Goal: Task Accomplishment & Management: Complete application form

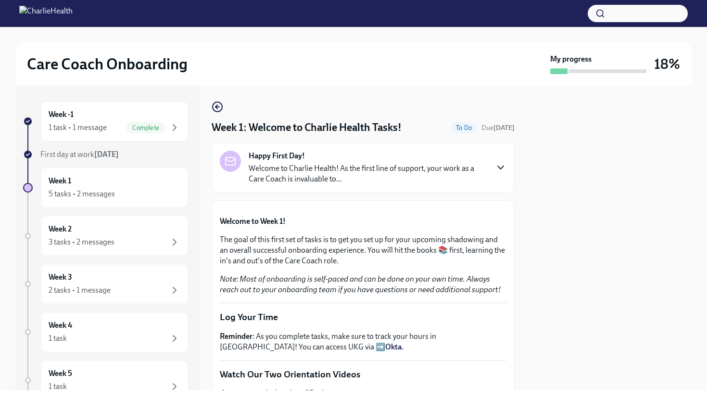
click at [500, 165] on icon "button" at bounding box center [501, 168] width 12 height 12
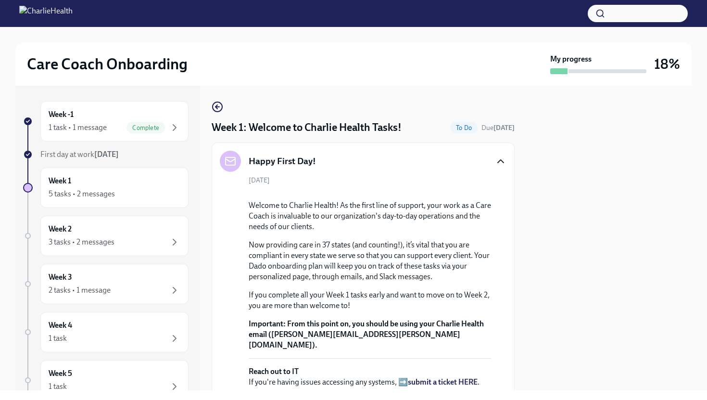
click at [570, 187] on div at bounding box center [609, 238] width 166 height 305
drag, startPoint x: 570, startPoint y: 186, endPoint x: 575, endPoint y: 178, distance: 10.4
click at [570, 185] on div at bounding box center [609, 238] width 166 height 305
click at [575, 177] on div at bounding box center [609, 238] width 166 height 305
drag, startPoint x: 575, startPoint y: 177, endPoint x: 588, endPoint y: 172, distance: 13.9
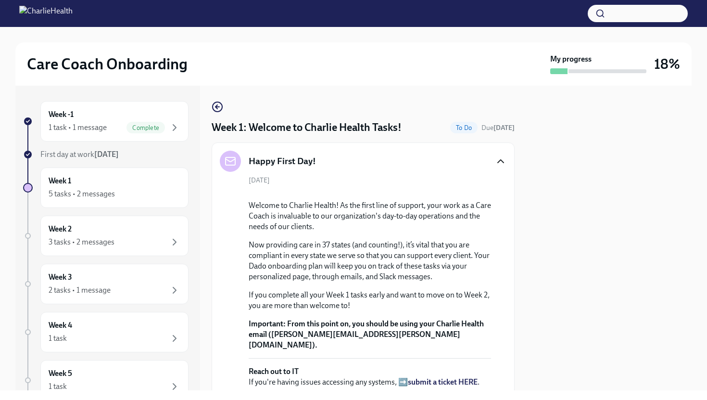
click at [575, 175] on div at bounding box center [609, 238] width 166 height 305
drag, startPoint x: 588, startPoint y: 172, endPoint x: 585, endPoint y: 189, distance: 17.2
click at [585, 189] on div at bounding box center [609, 238] width 166 height 305
click at [66, 188] on div "5 tasks • 2 messages" at bounding box center [115, 194] width 132 height 12
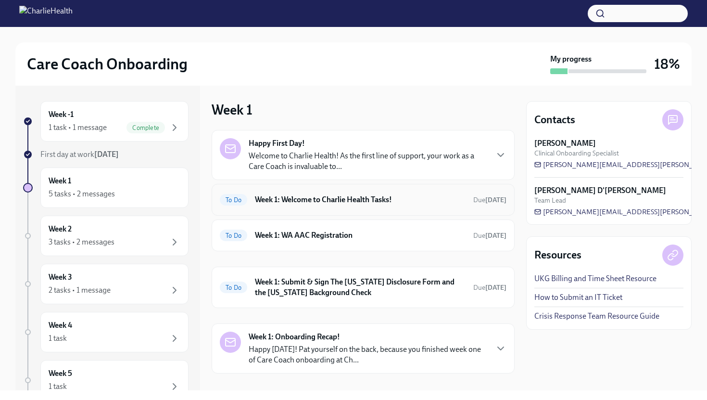
click at [281, 196] on h6 "Week 1: Welcome to Charlie Health Tasks!" at bounding box center [360, 199] width 211 height 11
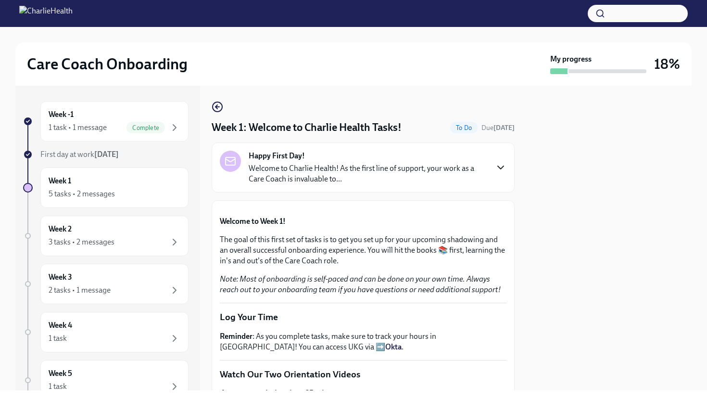
click at [498, 166] on icon "button" at bounding box center [501, 168] width 12 height 12
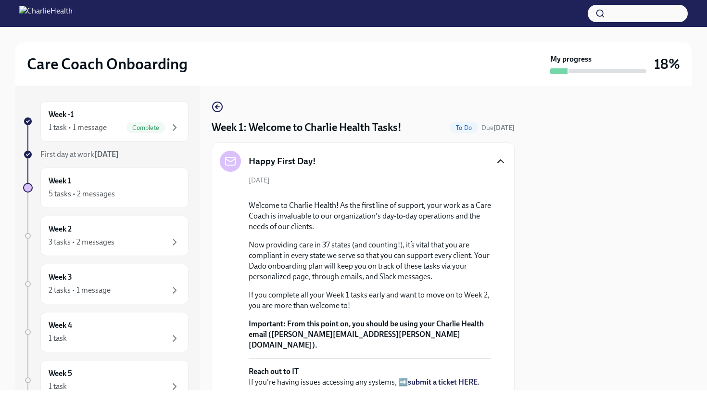
click at [502, 161] on icon "button" at bounding box center [501, 161] width 6 height 3
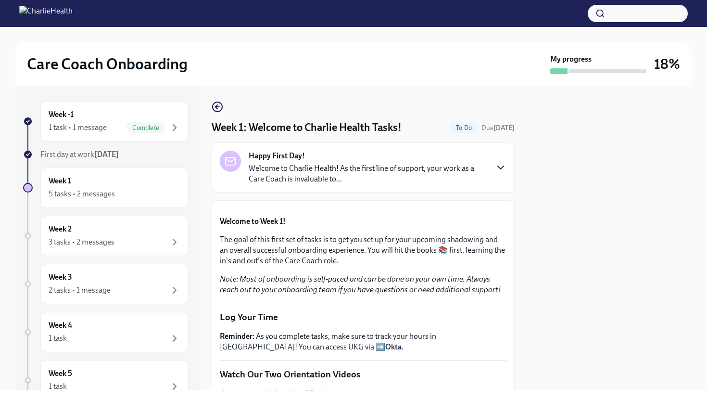
click at [600, 179] on div at bounding box center [609, 238] width 166 height 305
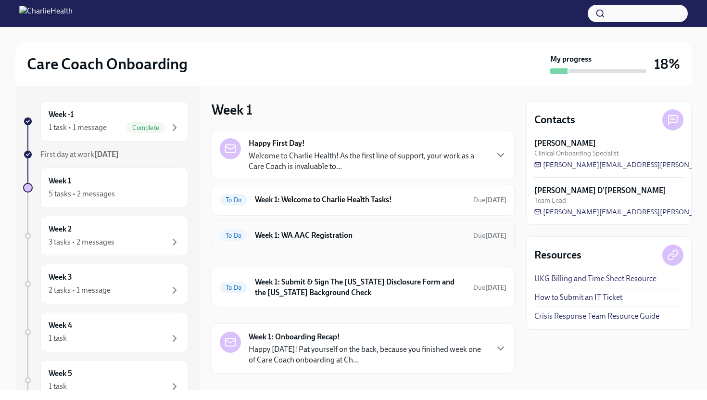
click at [308, 237] on h6 "Week 1: WA AAC Registration" at bounding box center [360, 235] width 211 height 11
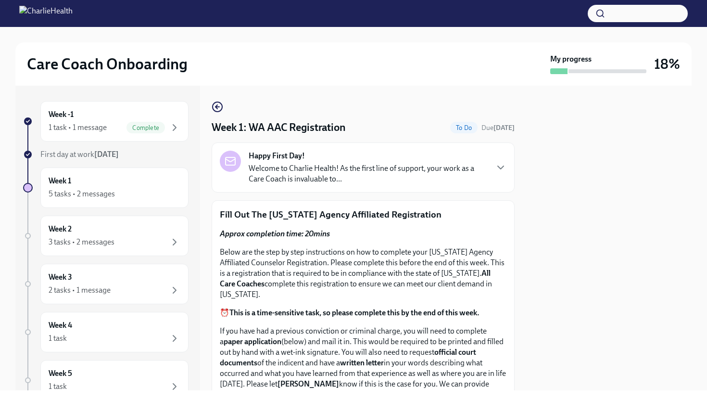
click at [550, 217] on div at bounding box center [609, 238] width 166 height 305
drag, startPoint x: 550, startPoint y: 215, endPoint x: 549, endPoint y: 210, distance: 4.9
click at [549, 213] on div at bounding box center [609, 238] width 166 height 305
drag, startPoint x: 549, startPoint y: 210, endPoint x: 547, endPoint y: 204, distance: 6.5
click at [549, 209] on div at bounding box center [609, 238] width 166 height 305
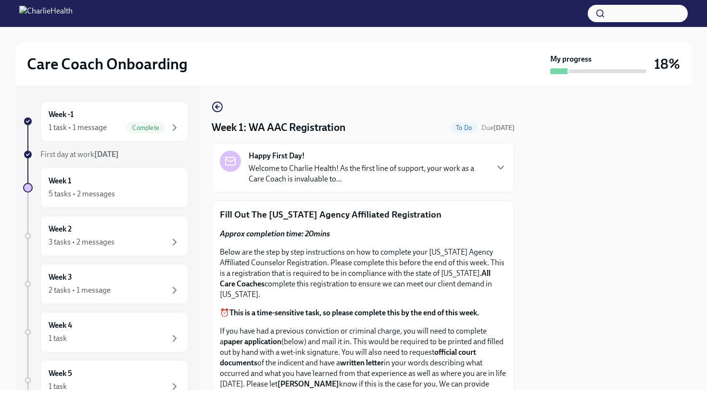
drag, startPoint x: 547, startPoint y: 204, endPoint x: 548, endPoint y: 240, distance: 36.1
click at [548, 240] on div at bounding box center [609, 238] width 166 height 305
click at [679, 199] on div at bounding box center [609, 238] width 166 height 305
click at [678, 195] on div at bounding box center [609, 238] width 166 height 305
click at [567, 223] on div at bounding box center [609, 238] width 166 height 305
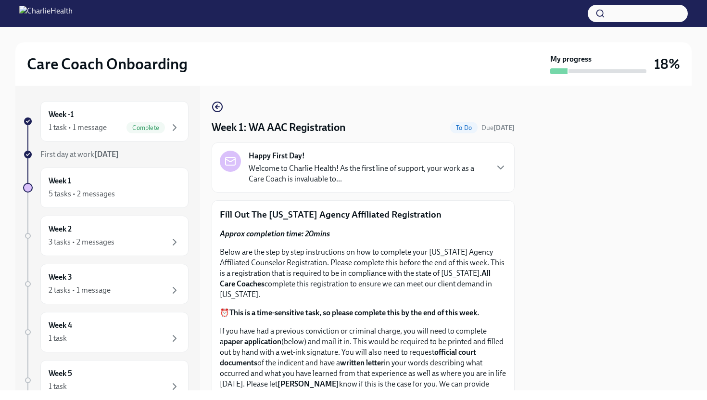
click at [567, 222] on div at bounding box center [609, 238] width 166 height 305
click at [501, 220] on p "Fill Out The Washington Agency Affiliated Registration" at bounding box center [363, 214] width 287 height 13
click at [500, 217] on p "Fill Out The Washington Agency Affiliated Registration" at bounding box center [363, 214] width 287 height 13
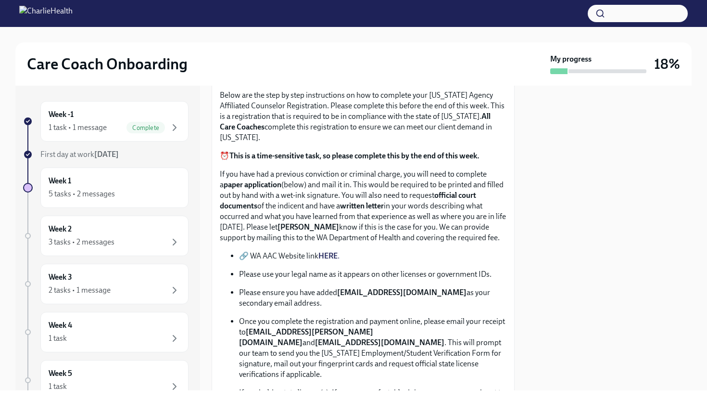
scroll to position [173, 0]
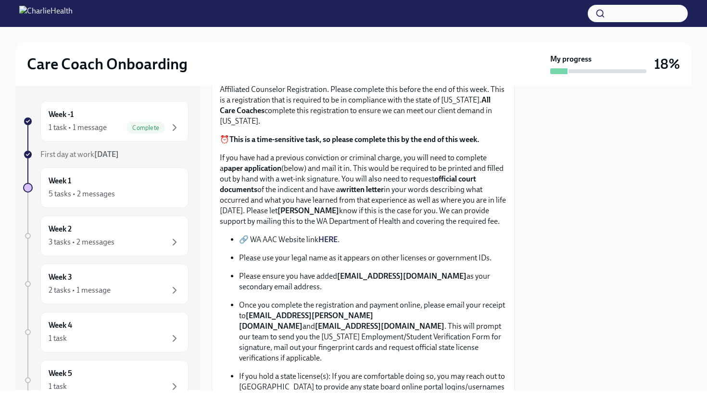
click at [328, 240] on strong "HERE" at bounding box center [328, 239] width 19 height 9
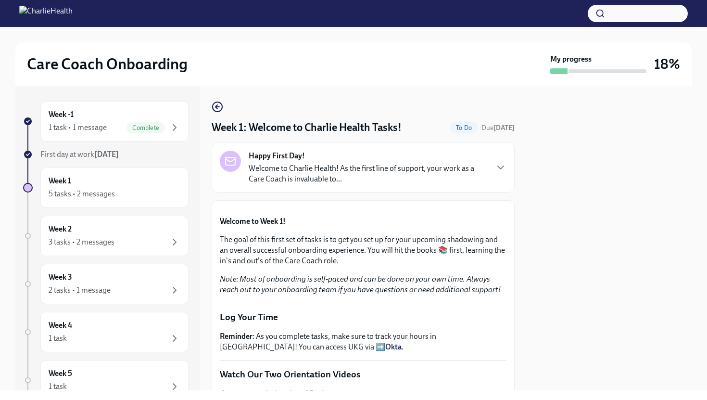
click at [667, 135] on div at bounding box center [609, 238] width 166 height 305
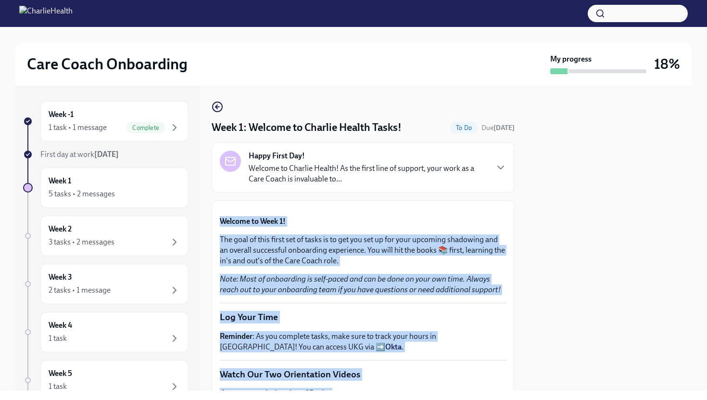
drag, startPoint x: 664, startPoint y: 135, endPoint x: 514, endPoint y: 148, distance: 150.7
click at [514, 148] on div "Week -1 1 task • 1 message Complete First day at work [DATE] Week 1 5 tasks • 2…" at bounding box center [353, 238] width 677 height 305
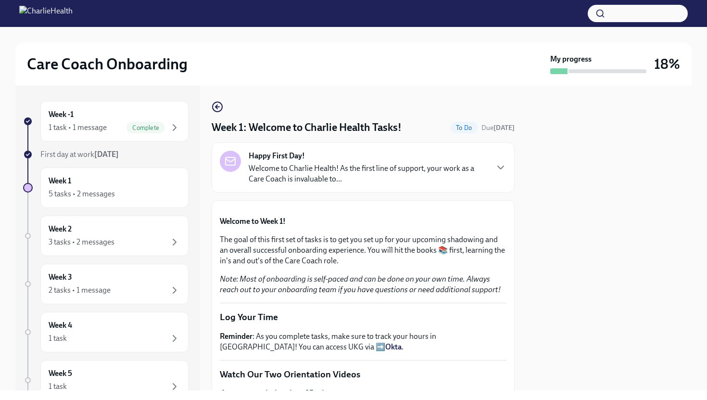
click at [587, 167] on div at bounding box center [609, 238] width 166 height 305
drag, startPoint x: 587, startPoint y: 166, endPoint x: 622, endPoint y: 120, distance: 58.4
click at [622, 120] on div at bounding box center [609, 238] width 166 height 305
drag, startPoint x: 622, startPoint y: 120, endPoint x: 629, endPoint y: 89, distance: 32.0
click at [629, 89] on div at bounding box center [609, 238] width 166 height 305
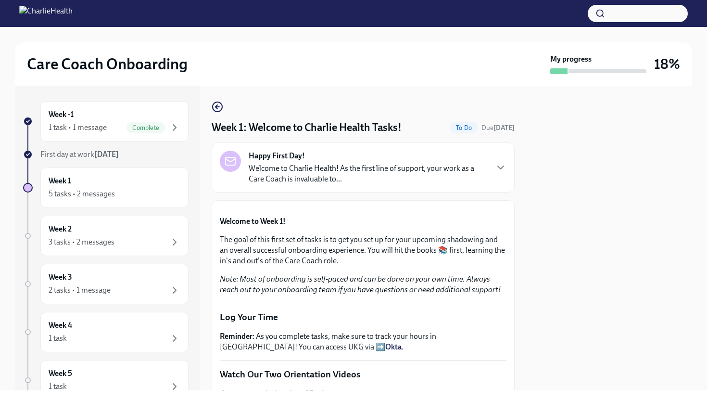
click at [609, 384] on div at bounding box center [609, 238] width 166 height 305
click at [609, 396] on div "Care Coach Onboarding My progress 18% Week -1 1 task • 1 message Complete First…" at bounding box center [353, 200] width 707 height 400
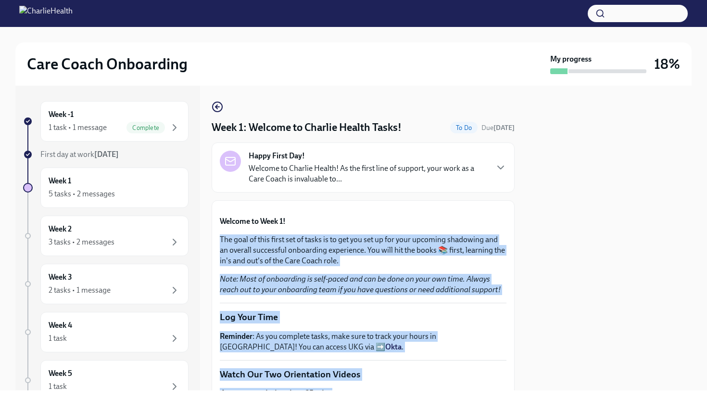
drag, startPoint x: 609, startPoint y: 396, endPoint x: 279, endPoint y: 381, distance: 330.9
click at [279, 381] on div "Care Coach Onboarding My progress 18% Week -1 1 task • 1 message Complete First…" at bounding box center [353, 200] width 707 height 400
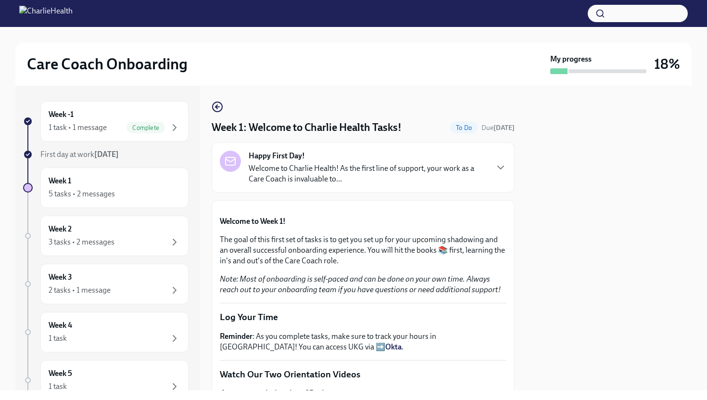
click at [263, 226] on strong "Welcome to Week 1!" at bounding box center [253, 221] width 66 height 9
click at [325, 227] on p "Welcome to Week 1!" at bounding box center [363, 221] width 287 height 11
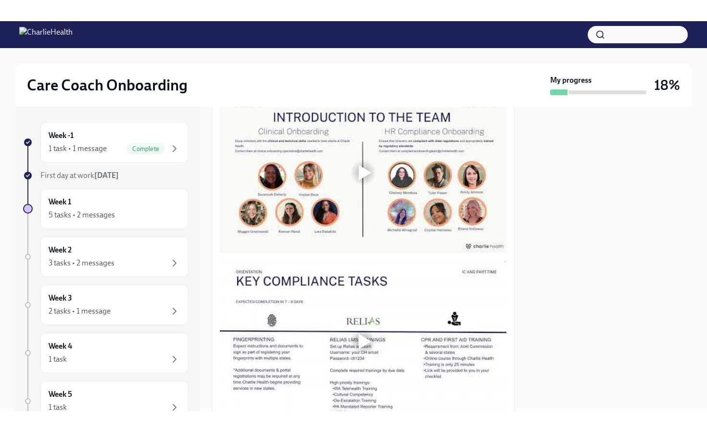
scroll to position [404, 0]
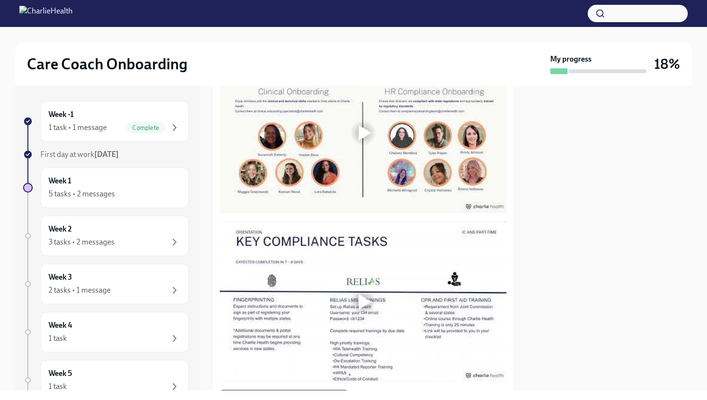
click at [360, 141] on div at bounding box center [365, 132] width 13 height 15
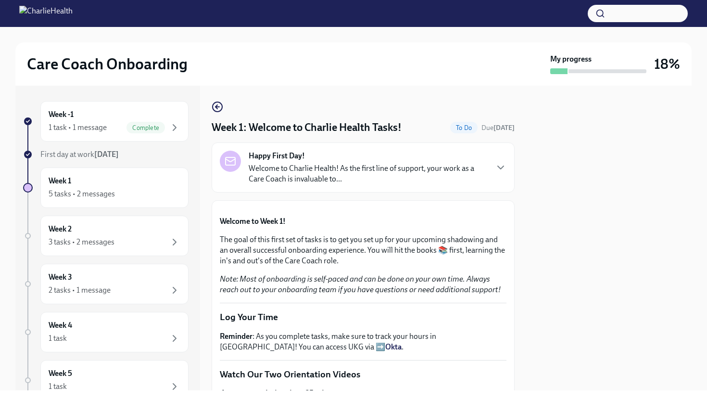
click at [536, 178] on div at bounding box center [609, 238] width 166 height 305
click at [530, 180] on div at bounding box center [609, 238] width 166 height 305
drag, startPoint x: 530, startPoint y: 180, endPoint x: 530, endPoint y: 174, distance: 5.8
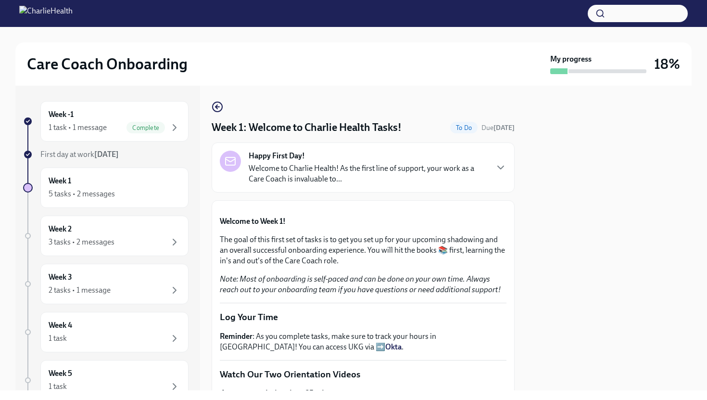
click at [530, 176] on div at bounding box center [609, 238] width 166 height 305
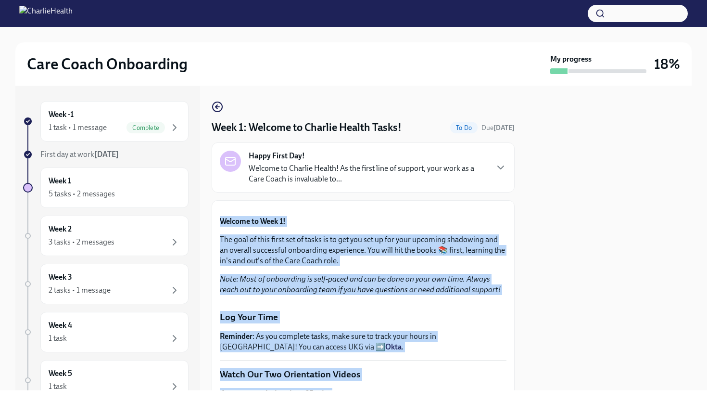
drag, startPoint x: 515, startPoint y: 175, endPoint x: 522, endPoint y: 200, distance: 26.5
click at [522, 200] on div "Week -1 1 task • 1 message Complete First day at work Sep 22nd Week 1 5 tasks •…" at bounding box center [353, 238] width 677 height 305
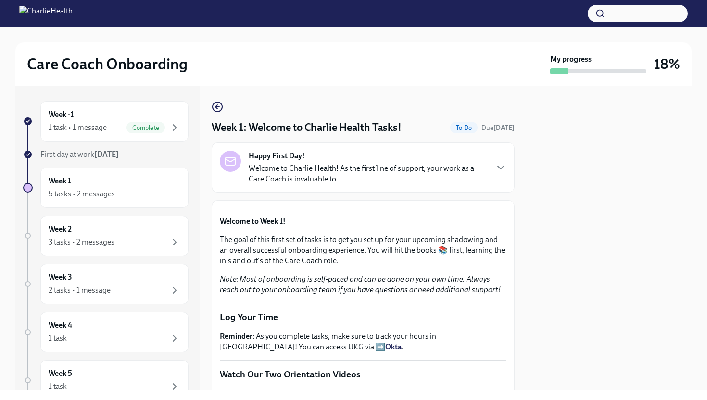
drag, startPoint x: 522, startPoint y: 200, endPoint x: 515, endPoint y: 182, distance: 19.5
click at [515, 182] on div "Week -1 1 task • 1 message Complete First day at work Sep 22nd Week 1 5 tasks •…" at bounding box center [353, 238] width 677 height 305
drag, startPoint x: 641, startPoint y: 207, endPoint x: 641, endPoint y: 198, distance: 9.6
click at [641, 198] on div at bounding box center [609, 238] width 166 height 305
click at [552, 108] on div at bounding box center [609, 238] width 166 height 305
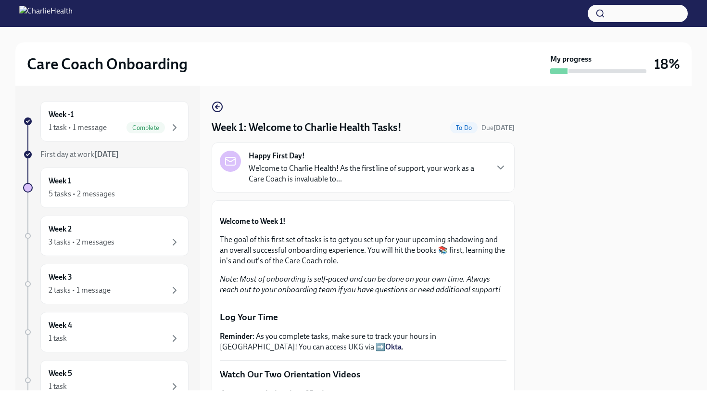
drag, startPoint x: 538, startPoint y: 120, endPoint x: 523, endPoint y: 147, distance: 31.0
click at [523, 147] on div "Week -1 1 task • 1 message Complete First day at work Sep 22nd Week 1 5 tasks •…" at bounding box center [353, 238] width 677 height 305
drag, startPoint x: 523, startPoint y: 147, endPoint x: 515, endPoint y: 179, distance: 32.7
click at [515, 179] on div "Week -1 1 task • 1 message Complete First day at work Sep 22nd Week 1 5 tasks •…" at bounding box center [353, 238] width 677 height 305
click at [515, 195] on div "Week -1 1 task • 1 message Complete First day at work Sep 22nd Week 1 5 tasks •…" at bounding box center [353, 238] width 677 height 305
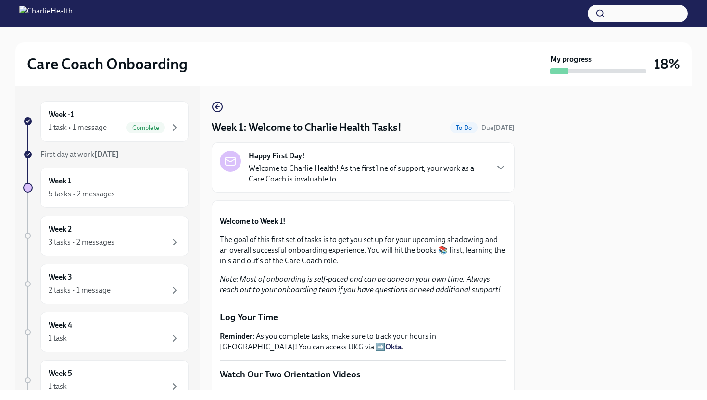
drag, startPoint x: 521, startPoint y: 216, endPoint x: 521, endPoint y: 210, distance: 5.3
click at [521, 211] on div "Week -1 1 task • 1 message Complete First day at work Sep 22nd Week 1 5 tasks •…" at bounding box center [353, 238] width 677 height 305
click at [707, 155] on div "Care Coach Onboarding My progress 18% Week -1 1 task • 1 message Complete First…" at bounding box center [353, 208] width 707 height 363
drag, startPoint x: 638, startPoint y: 160, endPoint x: 642, endPoint y: 155, distance: 6.8
click at [638, 156] on div at bounding box center [609, 238] width 166 height 305
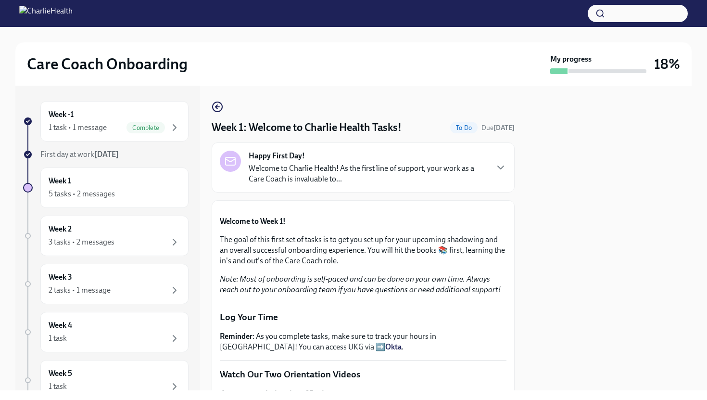
click at [542, 198] on div at bounding box center [609, 238] width 166 height 305
drag, startPoint x: 542, startPoint y: 204, endPoint x: 542, endPoint y: 192, distance: 12.5
click at [542, 193] on div at bounding box center [609, 238] width 166 height 305
drag, startPoint x: 542, startPoint y: 192, endPoint x: 545, endPoint y: 137, distance: 54.9
click at [545, 137] on div at bounding box center [609, 238] width 166 height 305
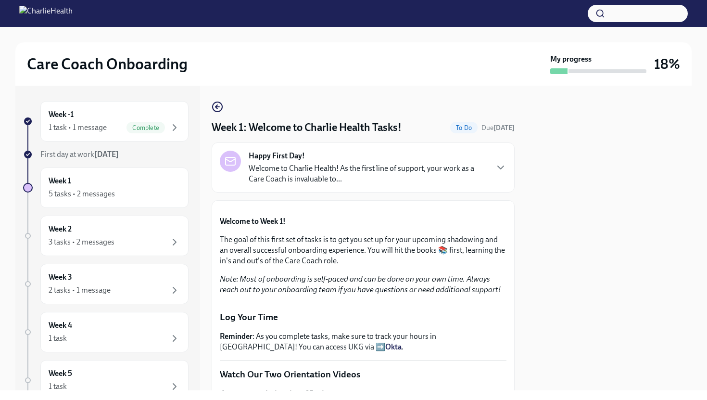
drag, startPoint x: 532, startPoint y: 156, endPoint x: 531, endPoint y: 244, distance: 88.5
click at [531, 244] on div at bounding box center [609, 238] width 166 height 305
click at [537, 252] on div at bounding box center [609, 238] width 166 height 305
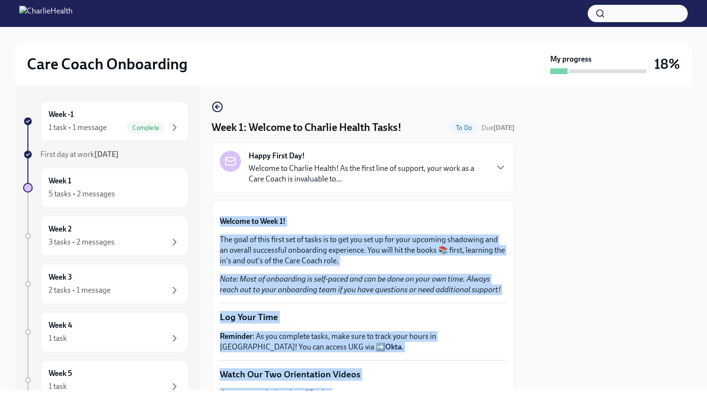
drag, startPoint x: 533, startPoint y: 253, endPoint x: 517, endPoint y: 323, distance: 72.4
click at [517, 323] on div "Week -1 1 task • 1 message Complete First day at work Sep 22nd Week 1 5 tasks •…" at bounding box center [353, 238] width 677 height 305
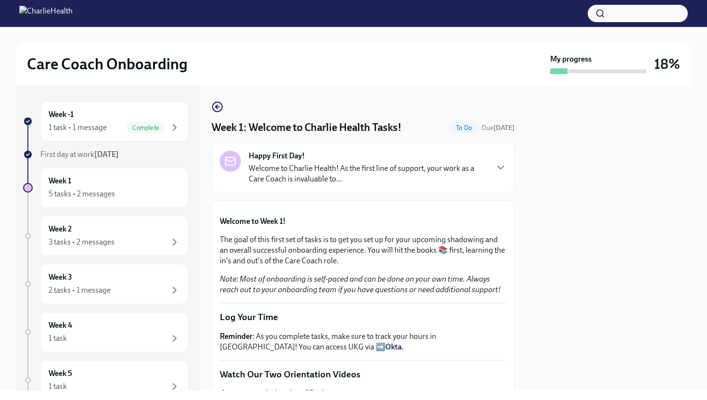
click at [531, 342] on div at bounding box center [609, 238] width 166 height 305
click at [523, 339] on div "Week -1 1 task • 1 message Complete First day at work Sep 22nd Week 1 5 tasks •…" at bounding box center [353, 238] width 677 height 305
drag, startPoint x: 433, startPoint y: 373, endPoint x: 440, endPoint y: 364, distance: 12.3
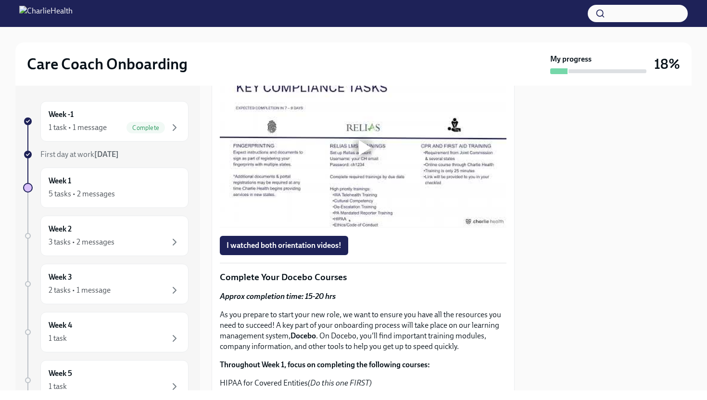
scroll to position [577, 0]
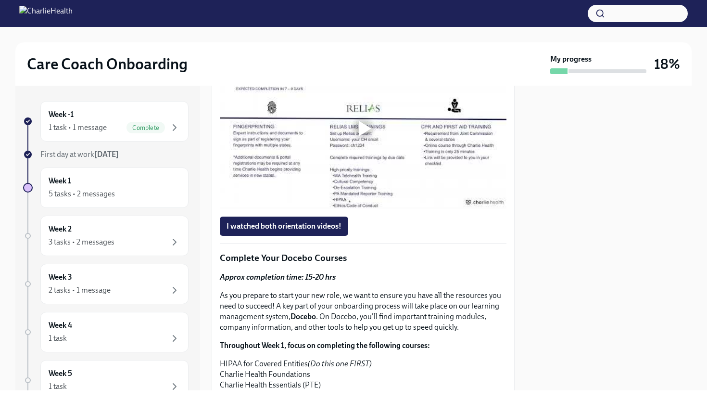
click at [366, 136] on div at bounding box center [365, 128] width 13 height 15
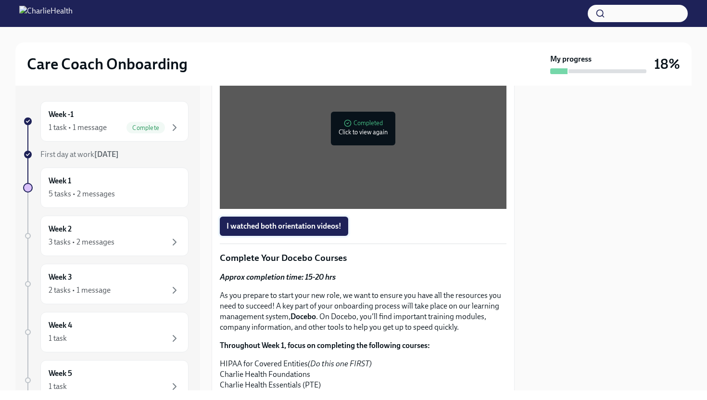
click at [330, 231] on span "I watched both orientation videos!" at bounding box center [284, 226] width 115 height 10
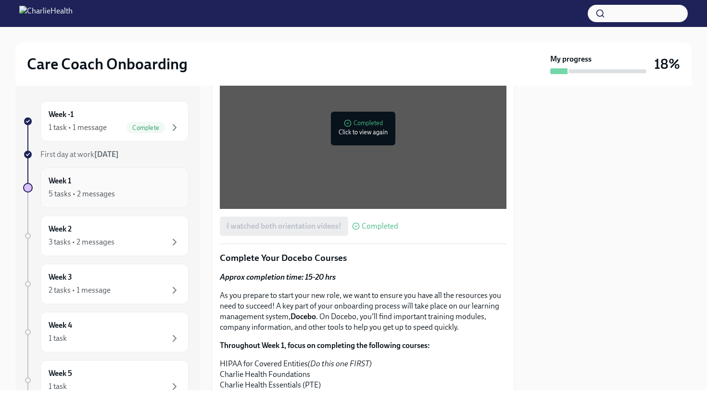
click at [118, 189] on div "5 tasks • 2 messages" at bounding box center [115, 194] width 132 height 12
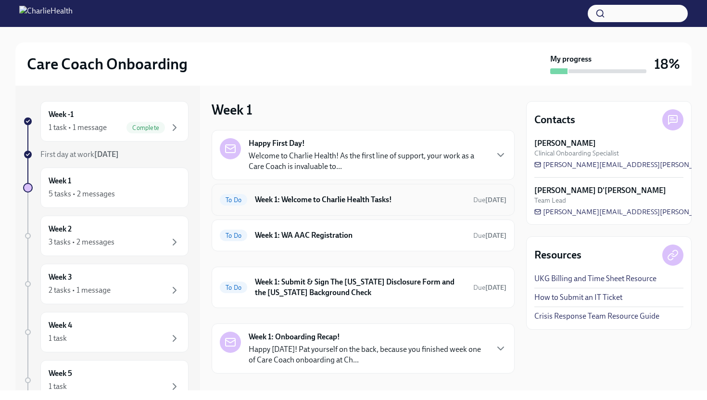
click at [296, 199] on h6 "Week 1: Welcome to Charlie Health Tasks!" at bounding box center [360, 199] width 211 height 11
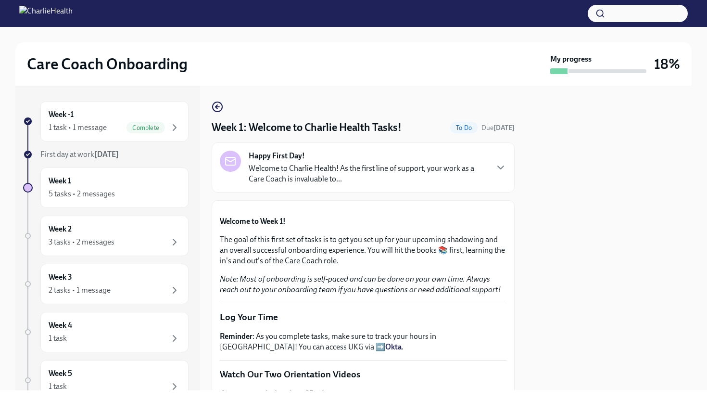
click at [516, 224] on div "Week -1 1 task • 1 message Complete First day at work Sep 22nd Week 1 5 tasks •…" at bounding box center [353, 238] width 677 height 305
drag, startPoint x: 516, startPoint y: 225, endPoint x: 516, endPoint y: 218, distance: 6.7
click at [517, 223] on div "Week -1 1 task • 1 message Complete First day at work Sep 22nd Week 1 5 tasks •…" at bounding box center [353, 238] width 677 height 305
click at [502, 295] on div "Welcome to Week 1! The goal of this first set of tasks is to get you set up for…" at bounding box center [363, 255] width 287 height 79
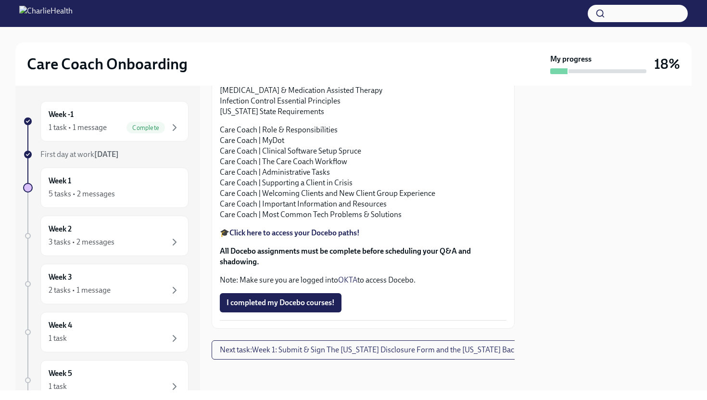
scroll to position [1001, 0]
click at [297, 307] on span "I completed my Docebo courses!" at bounding box center [281, 303] width 108 height 10
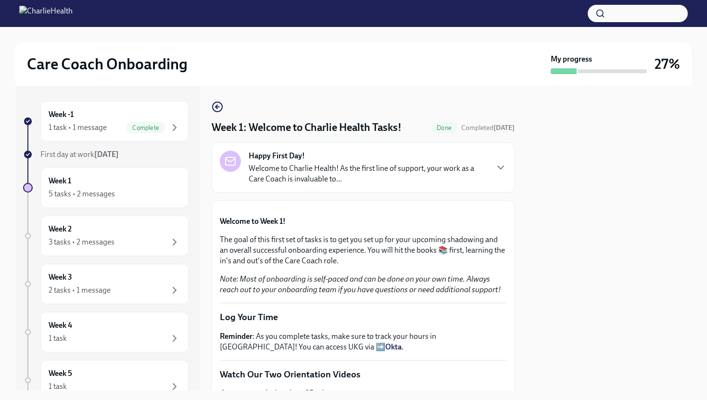
drag, startPoint x: 509, startPoint y: 267, endPoint x: 509, endPoint y: 257, distance: 9.1
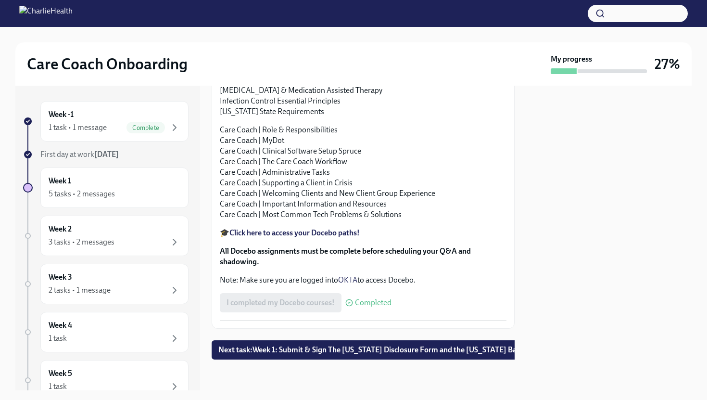
scroll to position [1059, 0]
click at [319, 312] on div "I completed my Docebo courses! Completed" at bounding box center [306, 302] width 172 height 19
click at [308, 285] on div "Approx completion time: 15-20 hrs As you prepare to start your new role, we wan…" at bounding box center [363, 104] width 287 height 361
click at [294, 237] on strong "Click here to access your Docebo paths!" at bounding box center [295, 232] width 130 height 9
